Goal: Find specific page/section: Find specific page/section

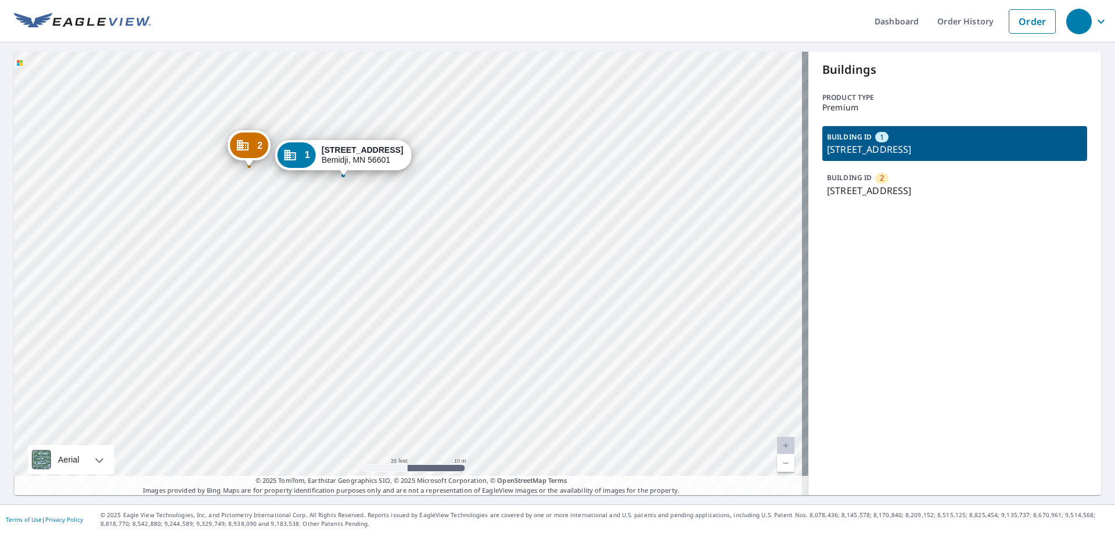
drag, startPoint x: 1012, startPoint y: 190, endPoint x: 821, endPoint y: 200, distance: 190.8
click at [822, 200] on div "BUILDING ID [GEOGRAPHIC_DATA][STREET_ADDRESS]" at bounding box center [954, 184] width 265 height 35
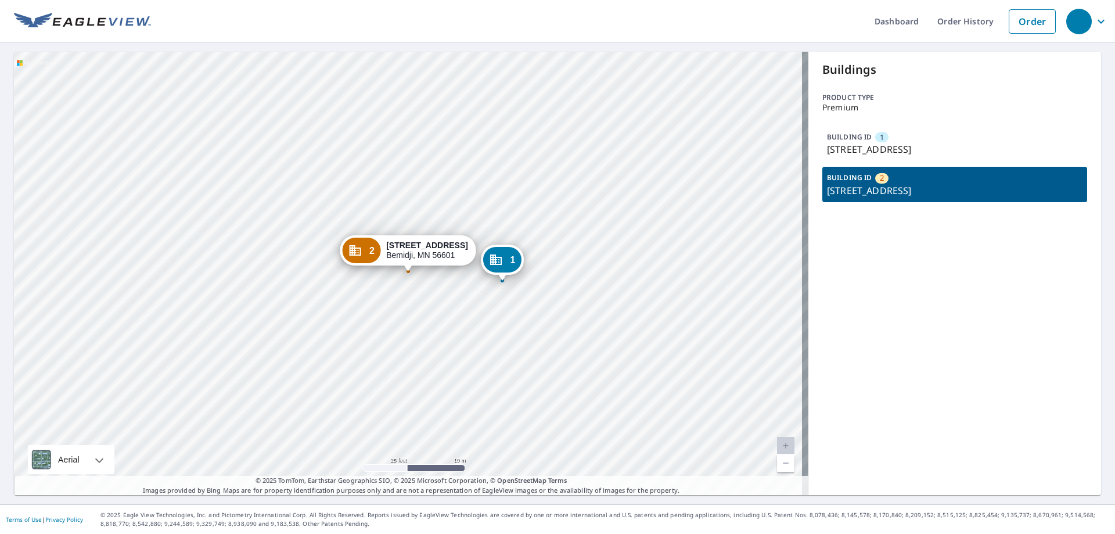
copy p "[STREET_ADDRESS]"
drag, startPoint x: 854, startPoint y: 147, endPoint x: 841, endPoint y: 146, distance: 12.8
click at [841, 146] on p "[STREET_ADDRESS]" at bounding box center [955, 149] width 256 height 14
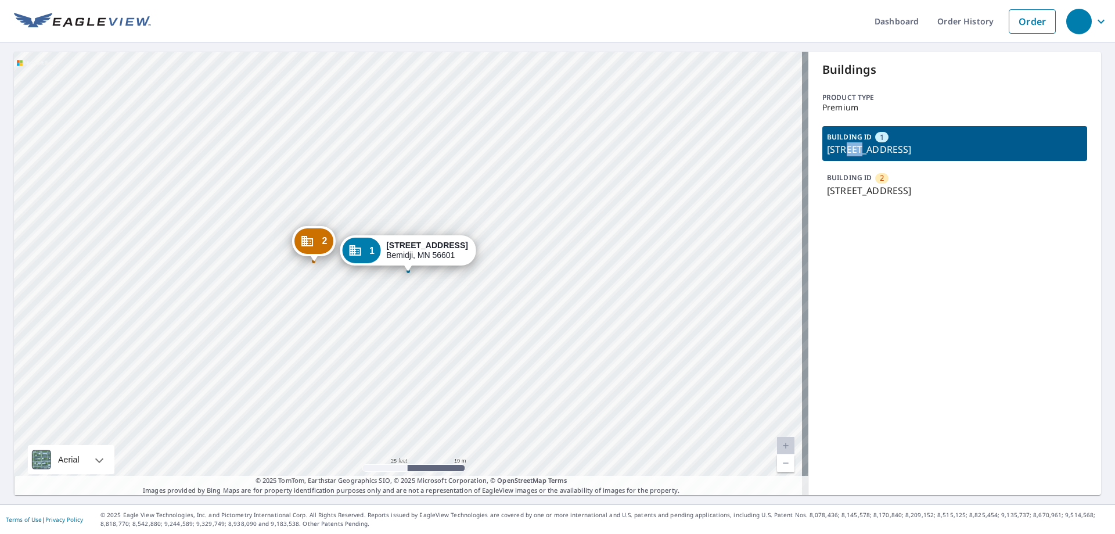
copy p "4th"
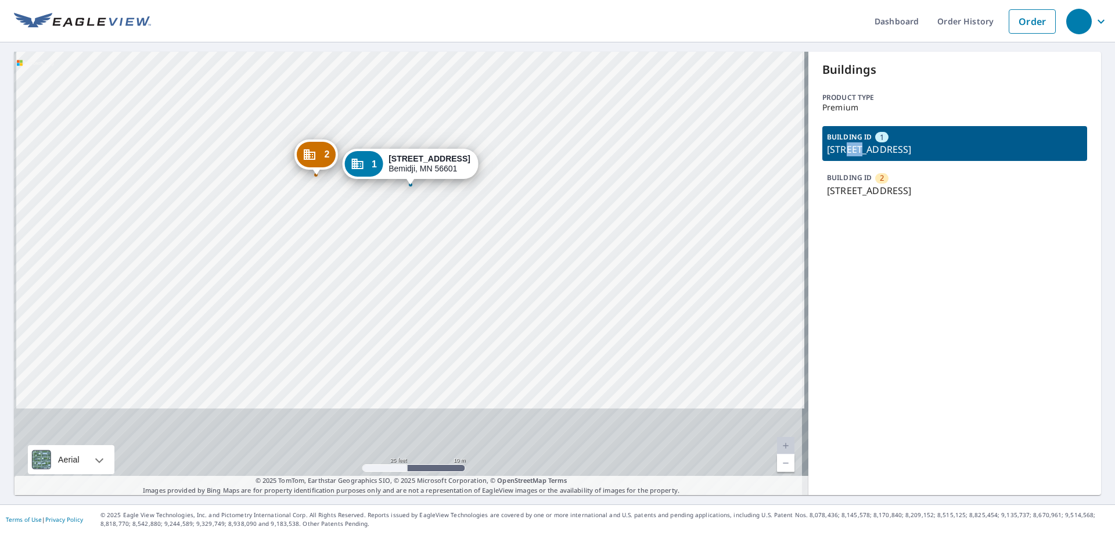
drag, startPoint x: 340, startPoint y: 414, endPoint x: 343, endPoint y: 318, distance: 96.4
click at [343, 318] on div "2 [STREET_ADDRESS] 1 [STREET_ADDRESS]" at bounding box center [411, 273] width 795 height 443
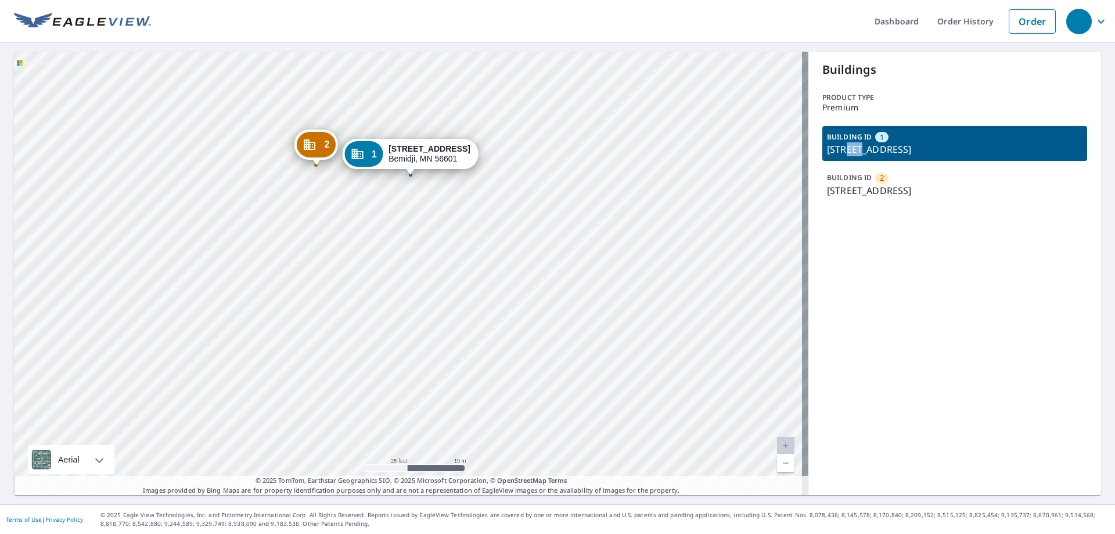
click at [403, 260] on div "2 [STREET_ADDRESS] 1 [STREET_ADDRESS]" at bounding box center [411, 273] width 795 height 443
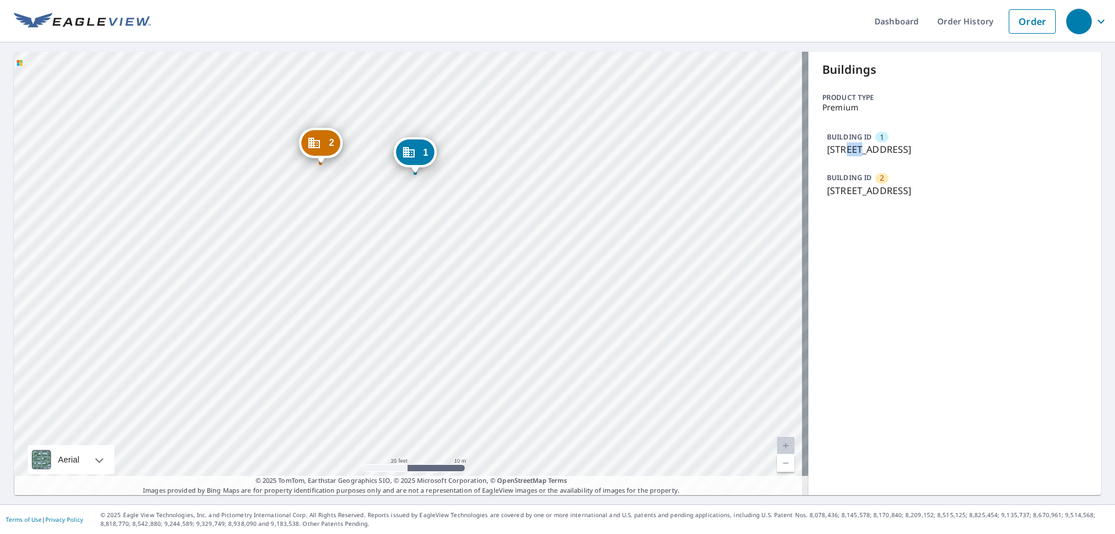
drag, startPoint x: 405, startPoint y: 304, endPoint x: 412, endPoint y: 206, distance: 98.4
click at [412, 206] on div "2 [STREET_ADDRESS] 1 [STREET_ADDRESS]" at bounding box center [411, 273] width 795 height 443
click at [952, 165] on div "BUILDING ID [GEOGRAPHIC_DATA][STREET_ADDRESS] BUILDING ID [GEOGRAPHIC_DATA][STR…" at bounding box center [954, 164] width 265 height 76
drag, startPoint x: 978, startPoint y: 149, endPoint x: 842, endPoint y: 154, distance: 136.0
click at [842, 154] on p "[STREET_ADDRESS]" at bounding box center [955, 149] width 256 height 14
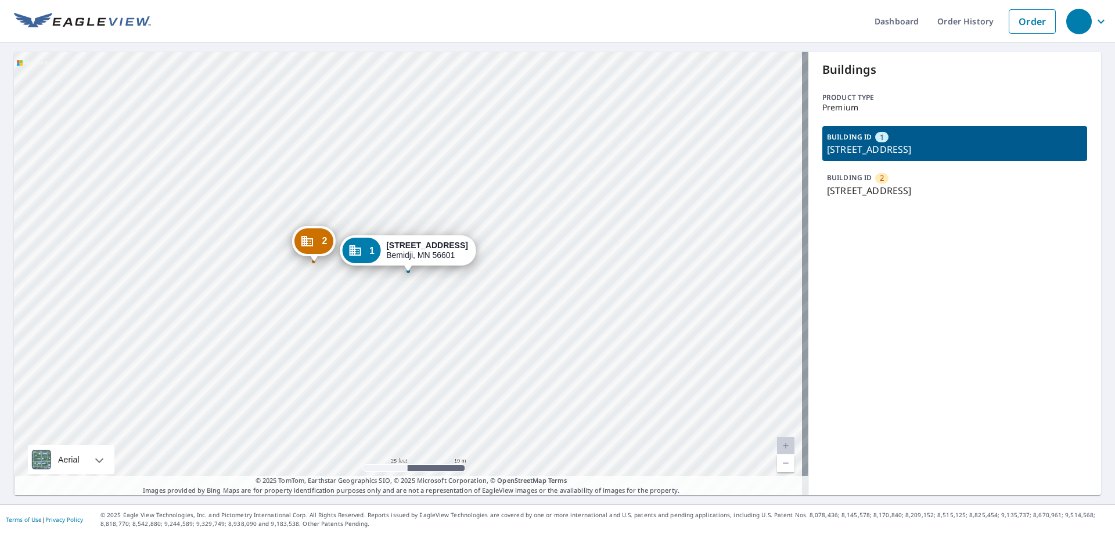
click at [842, 154] on p "[STREET_ADDRESS]" at bounding box center [955, 149] width 256 height 14
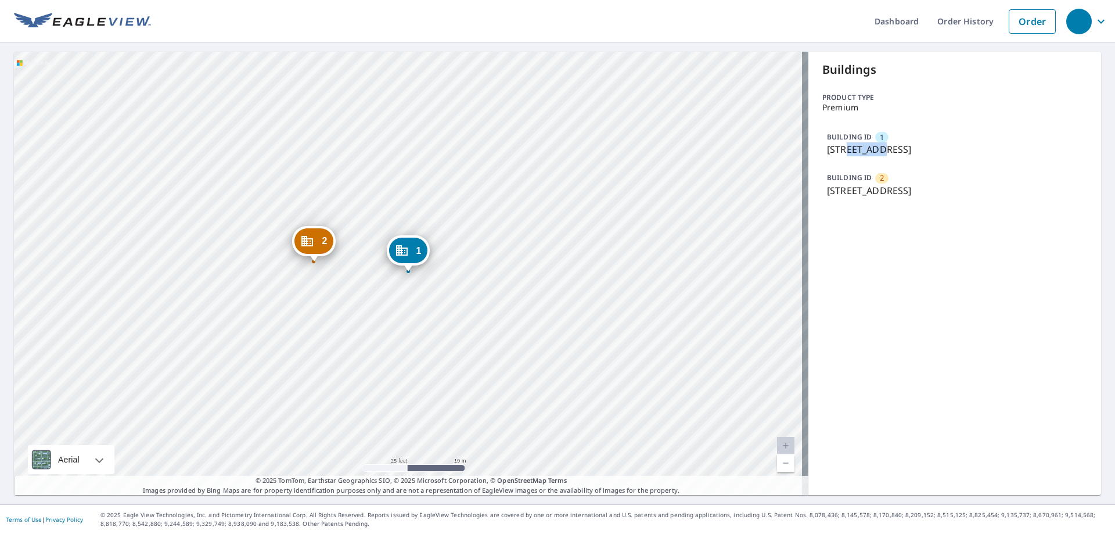
drag, startPoint x: 839, startPoint y: 148, endPoint x: 867, endPoint y: 154, distance: 28.5
click at [867, 154] on p "[STREET_ADDRESS]" at bounding box center [955, 149] width 256 height 14
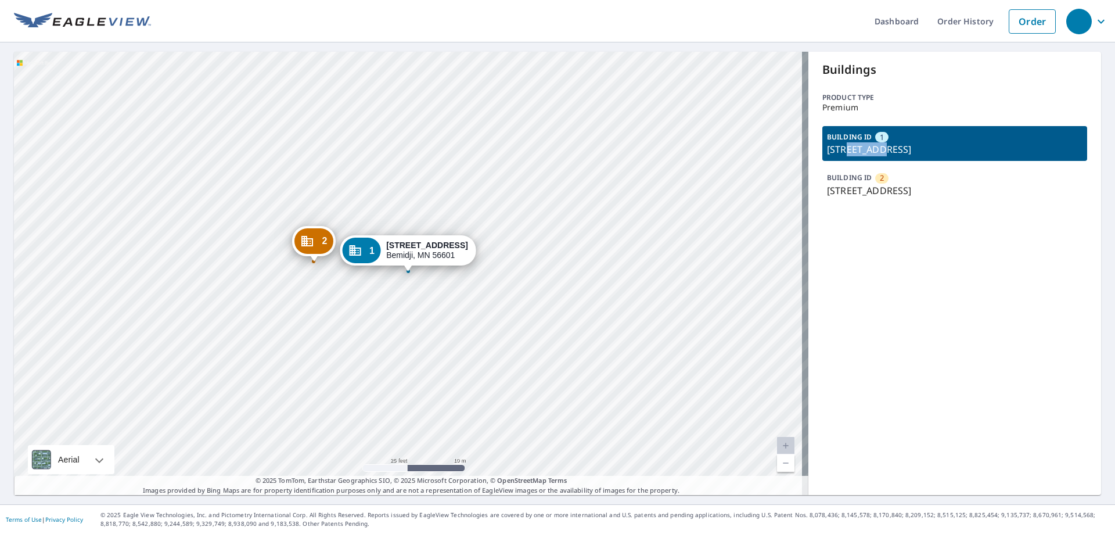
copy p "4th St"
click at [853, 205] on div "Buildings Product type Premium BUILDING ID 1 [STREET_ADDRESS] BUILDING ID [GEOG…" at bounding box center [955, 273] width 293 height 443
drag, startPoint x: 974, startPoint y: 191, endPoint x: 840, endPoint y: 189, distance: 133.6
click at [840, 189] on p "[STREET_ADDRESS]" at bounding box center [955, 191] width 256 height 14
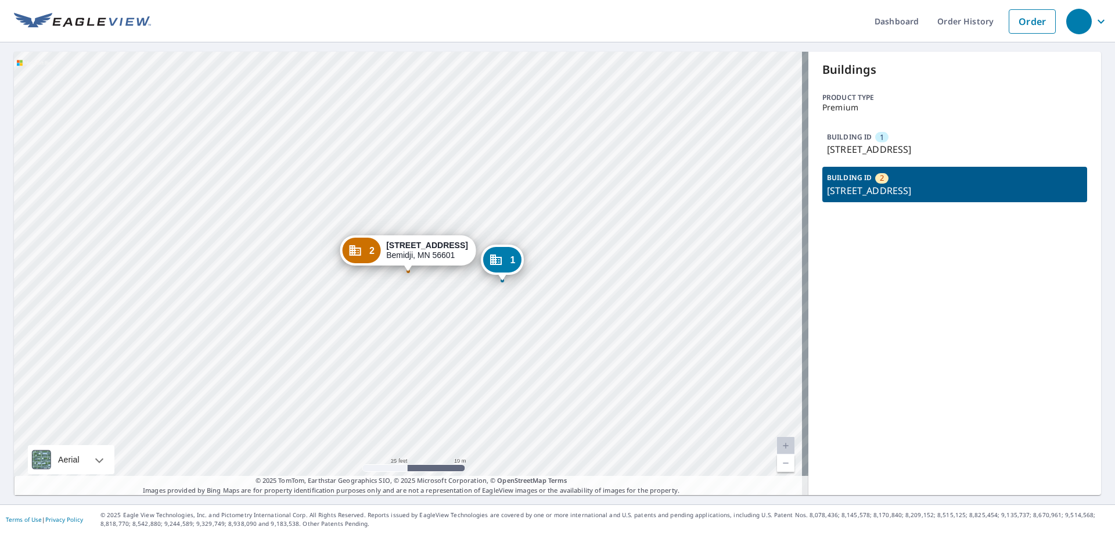
copy p "[GEOGRAPHIC_DATA], [GEOGRAPHIC_DATA]"
